Goal: Book appointment/travel/reservation

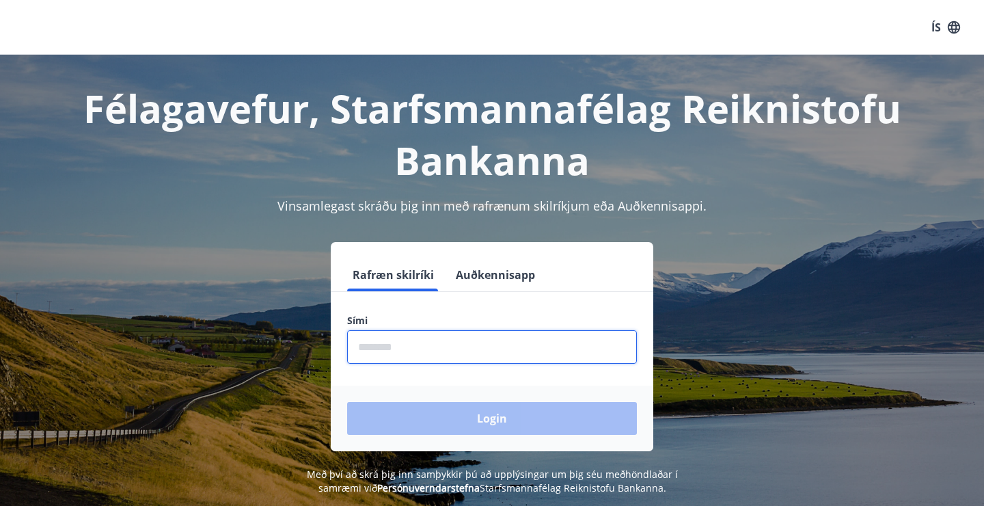
click at [458, 332] on input "phone" at bounding box center [492, 346] width 290 height 33
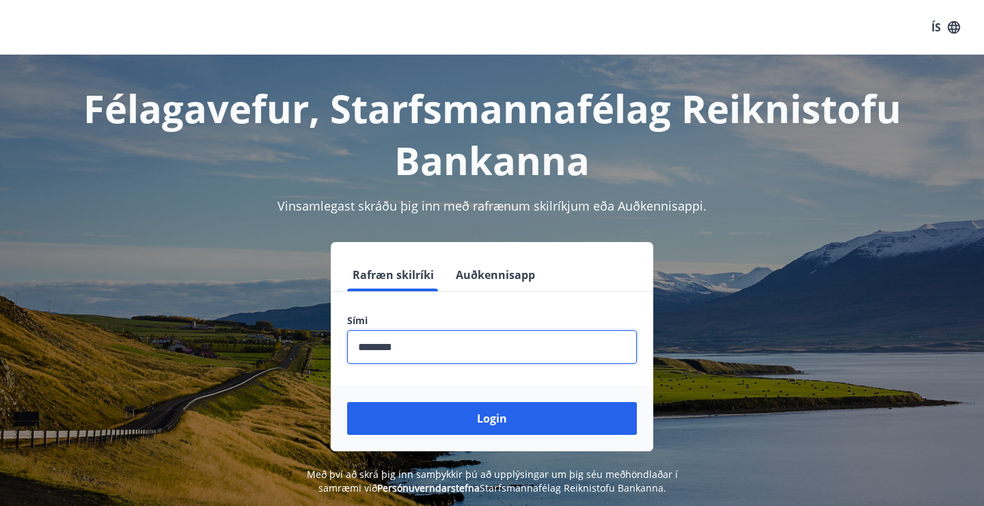
type input "********"
click at [347, 402] on button "Login" at bounding box center [492, 418] width 290 height 33
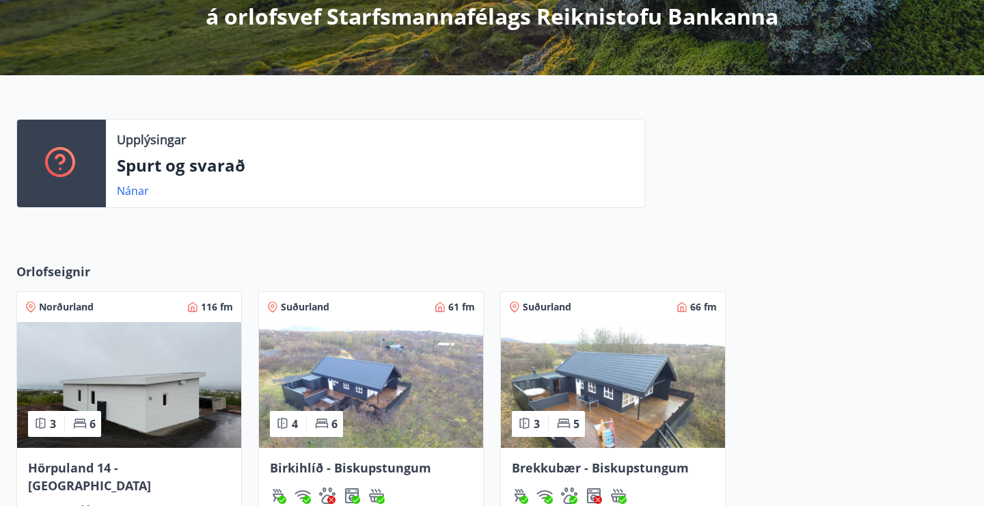
scroll to position [443, 0]
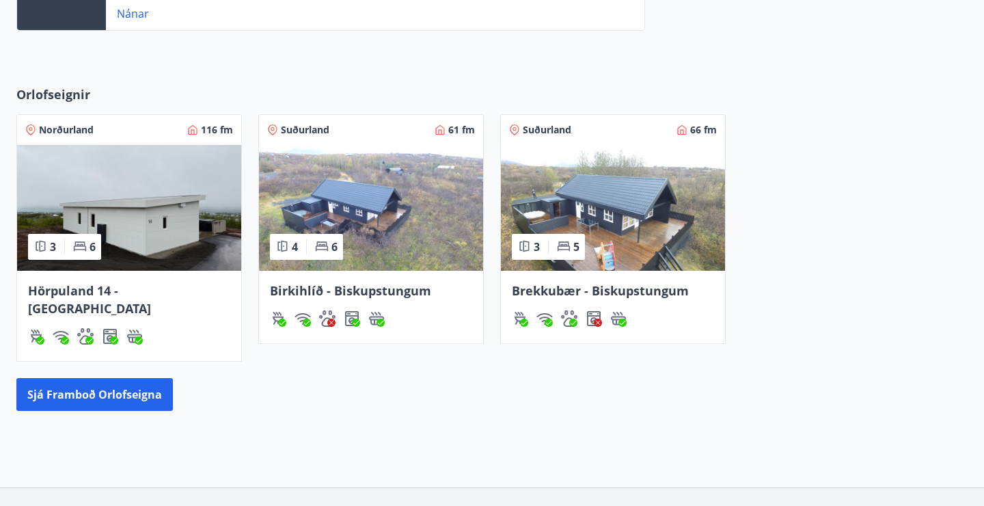
click at [616, 208] on img at bounding box center [613, 208] width 224 height 126
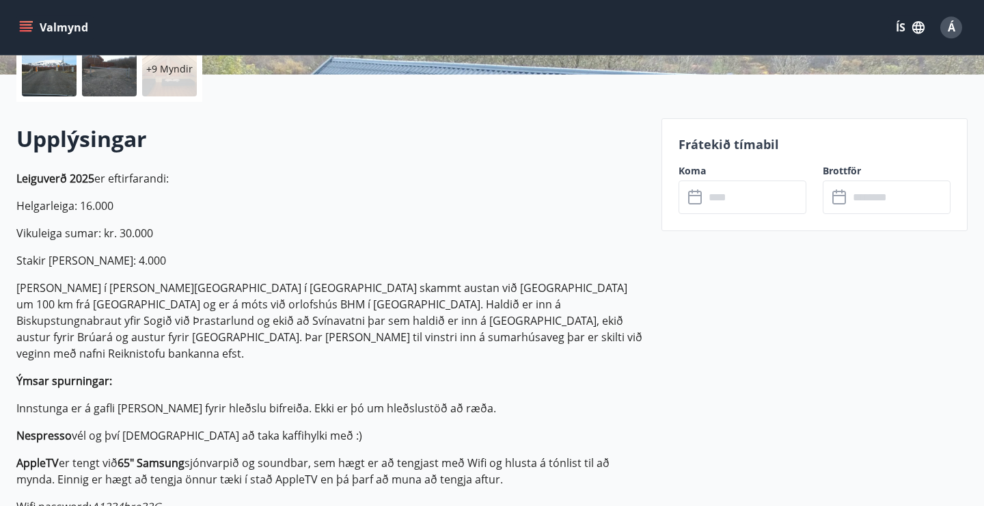
scroll to position [369, 0]
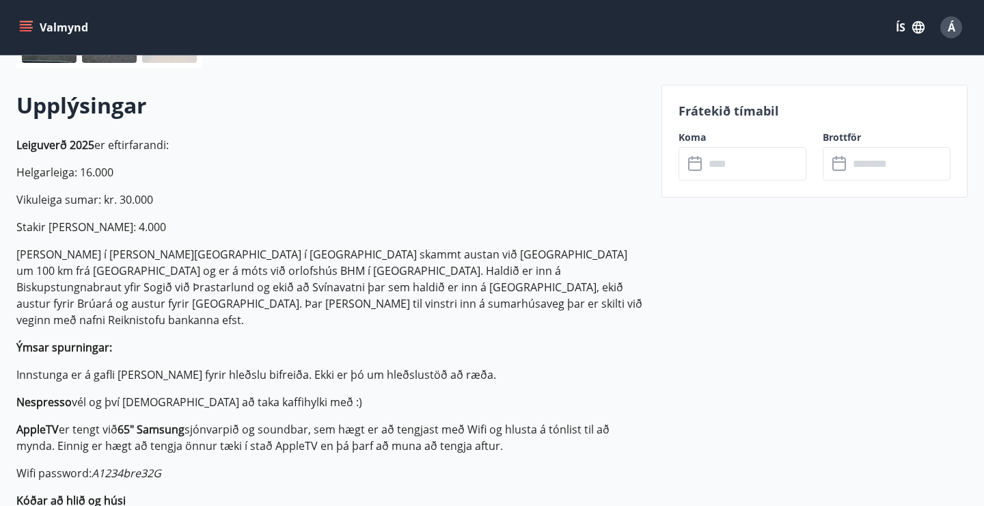
click at [748, 163] on input "text" at bounding box center [756, 163] width 102 height 33
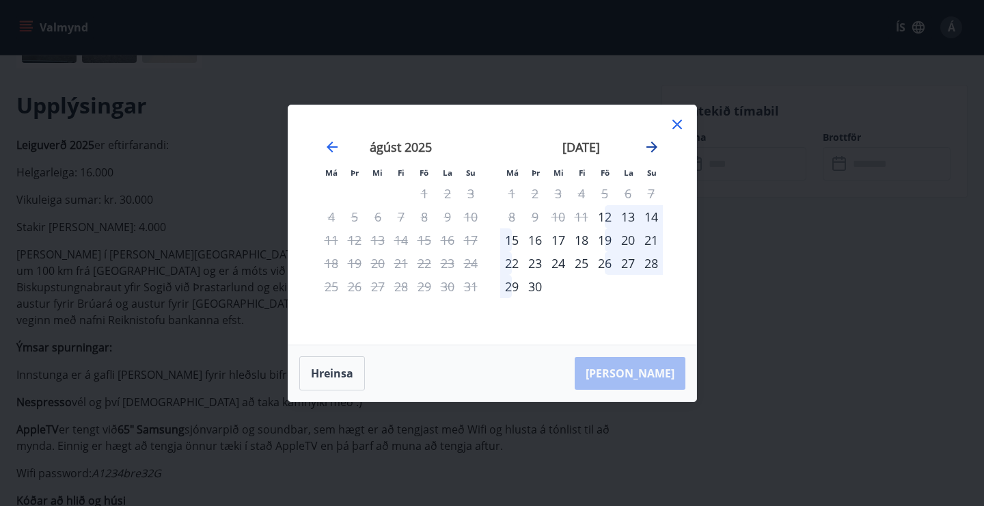
click at [654, 146] on icon "Move forward to switch to the next month." at bounding box center [652, 147] width 11 height 11
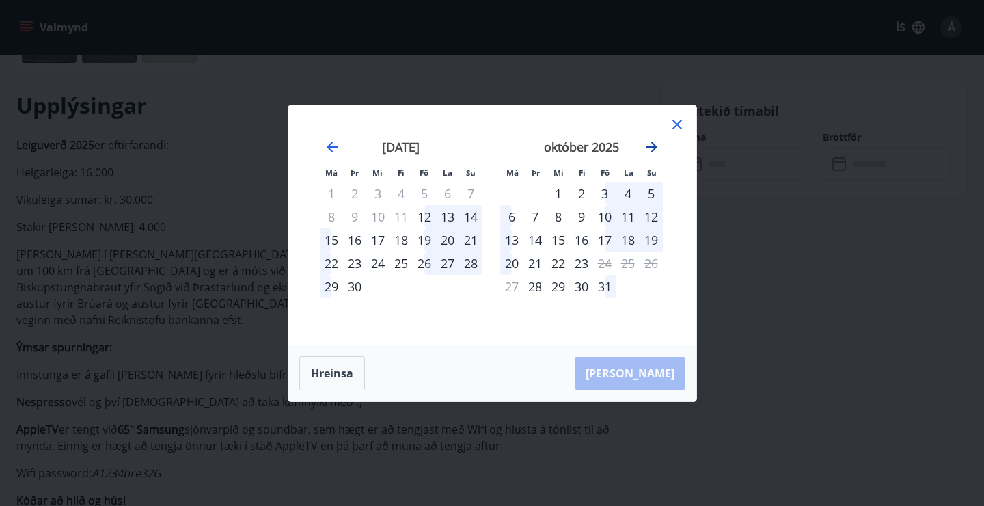
click at [654, 146] on icon "Move forward to switch to the next month." at bounding box center [652, 147] width 11 height 11
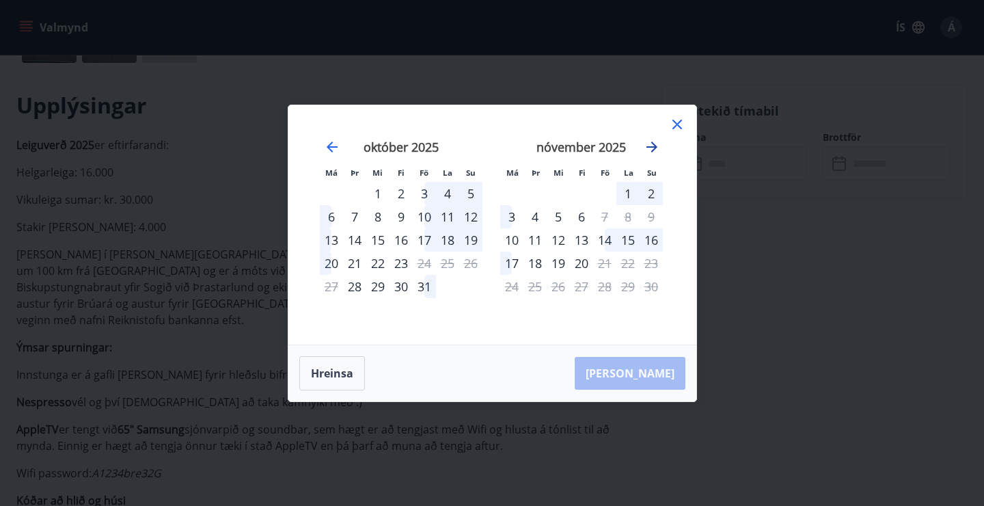
click at [654, 146] on icon "Move forward to switch to the next month." at bounding box center [652, 147] width 11 height 11
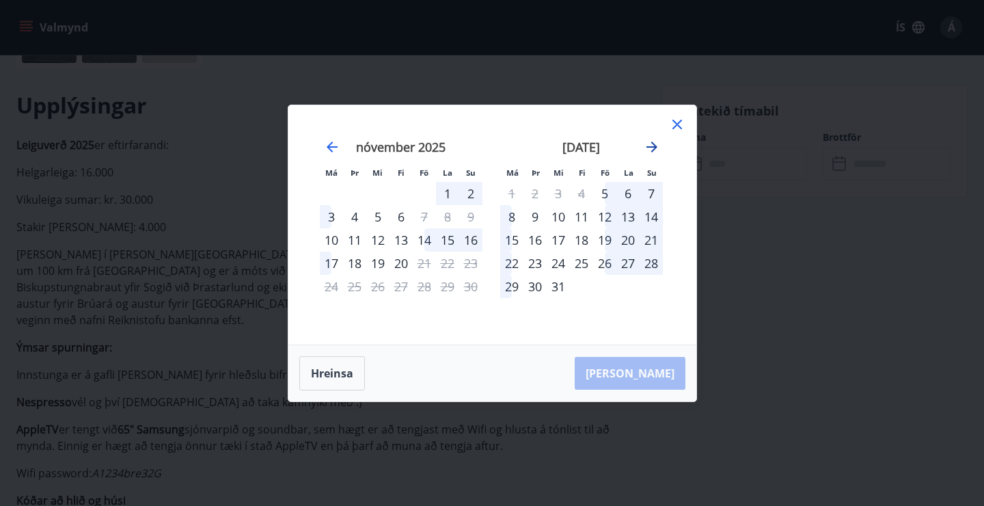
click at [654, 146] on icon "Move forward to switch to the next month." at bounding box center [652, 147] width 11 height 11
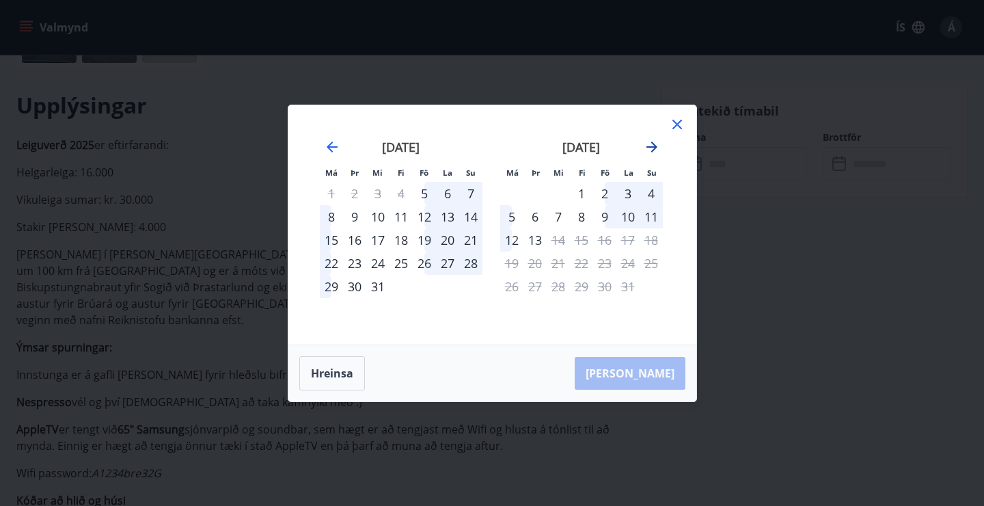
click at [654, 146] on icon "Move forward to switch to the next month." at bounding box center [652, 147] width 11 height 11
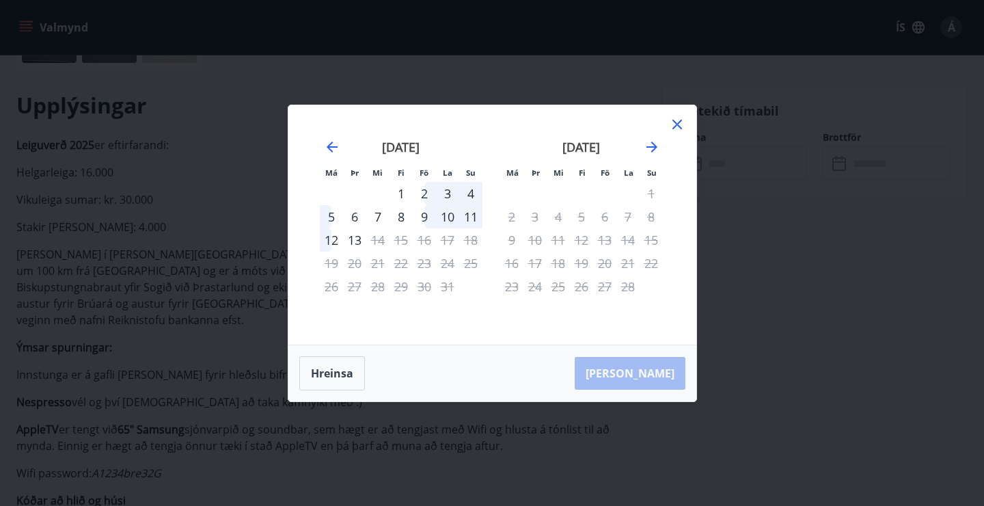
click at [682, 121] on icon at bounding box center [677, 124] width 16 height 16
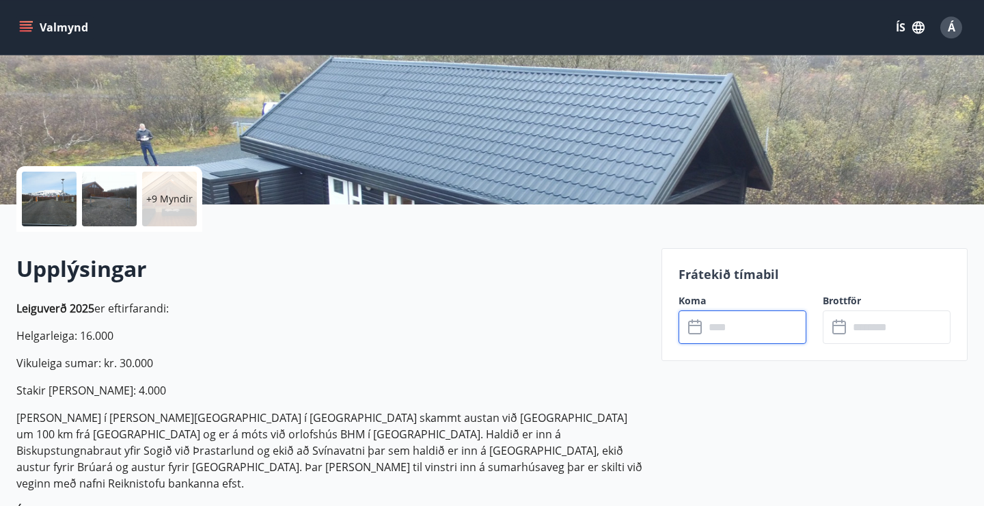
scroll to position [222, 0]
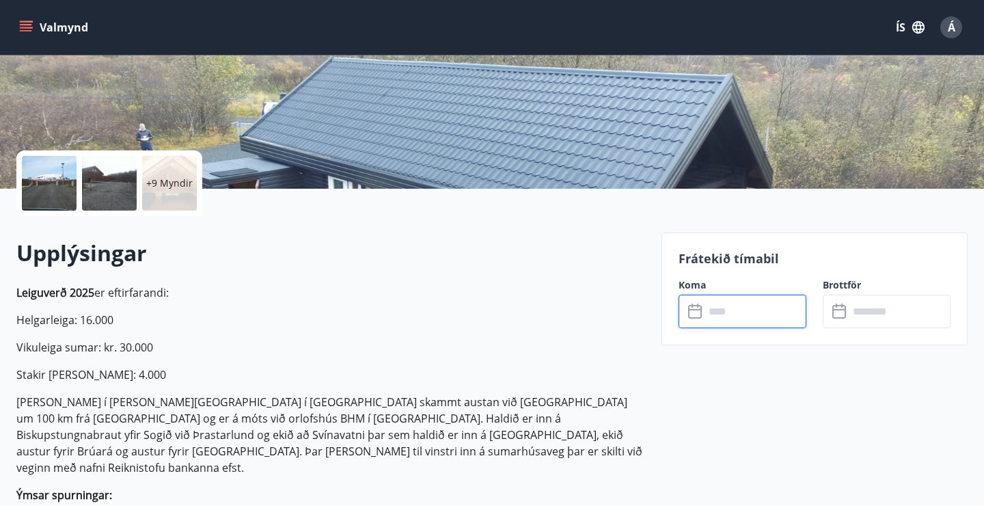
click at [735, 314] on input "text" at bounding box center [756, 311] width 102 height 33
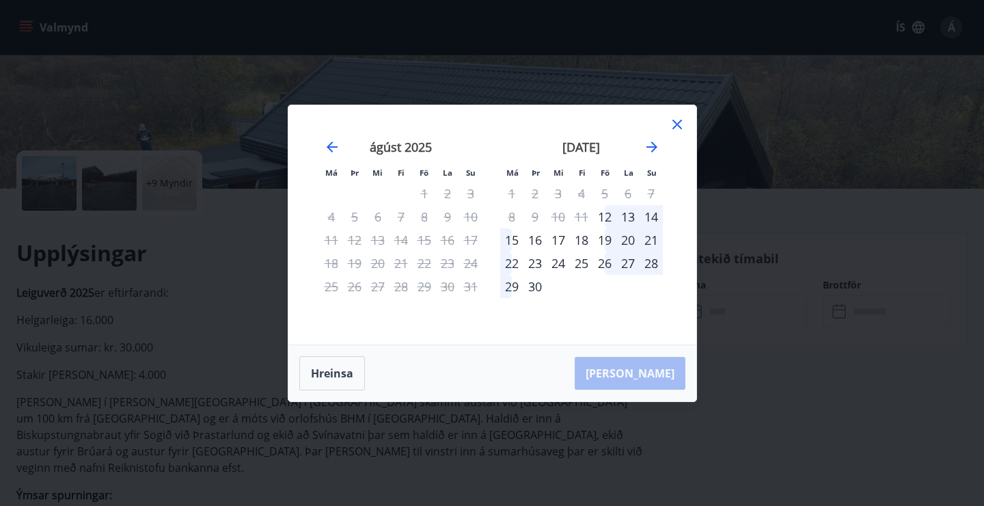
click at [676, 126] on icon at bounding box center [678, 125] width 10 height 10
